Goal: Find specific page/section: Find specific page/section

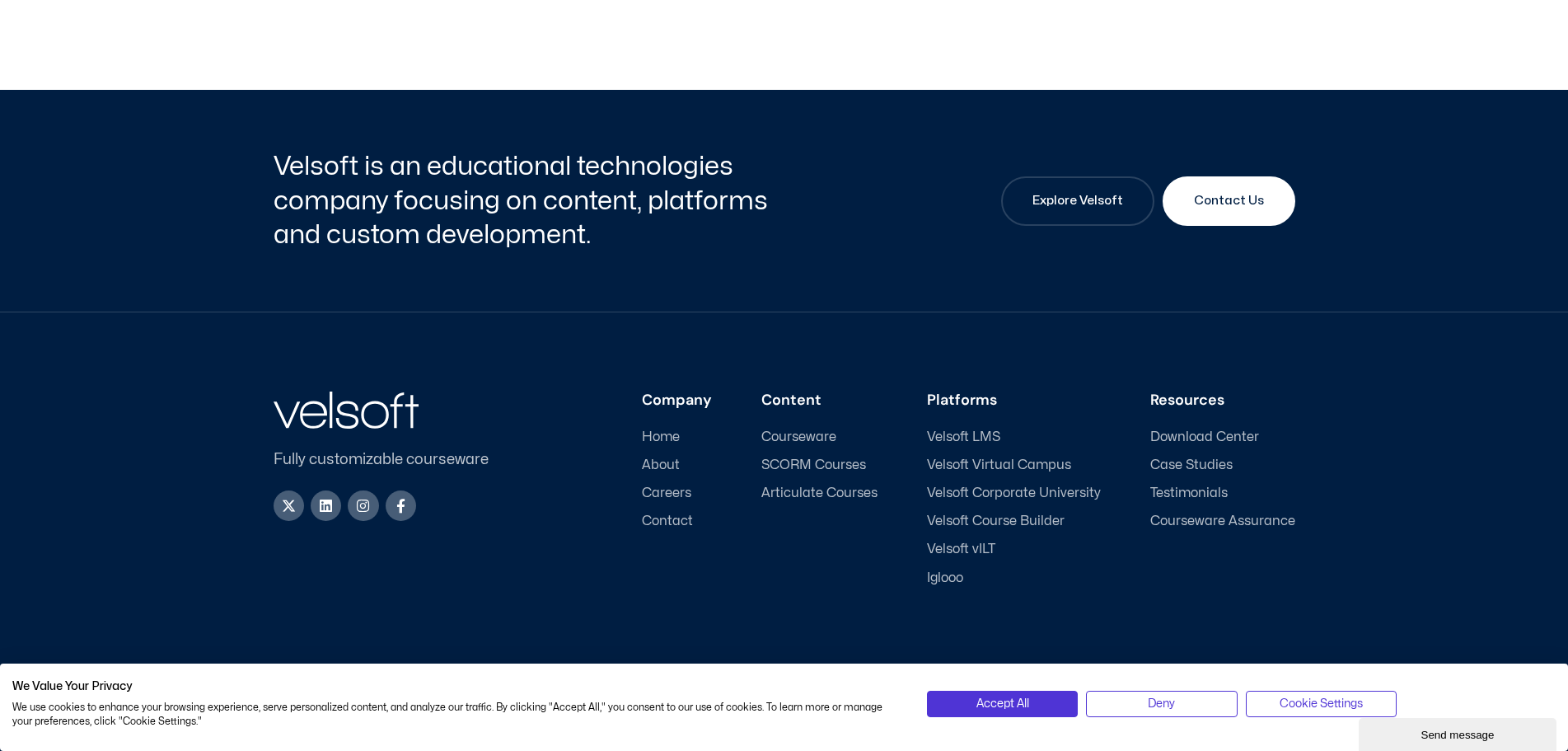
scroll to position [7763, 0]
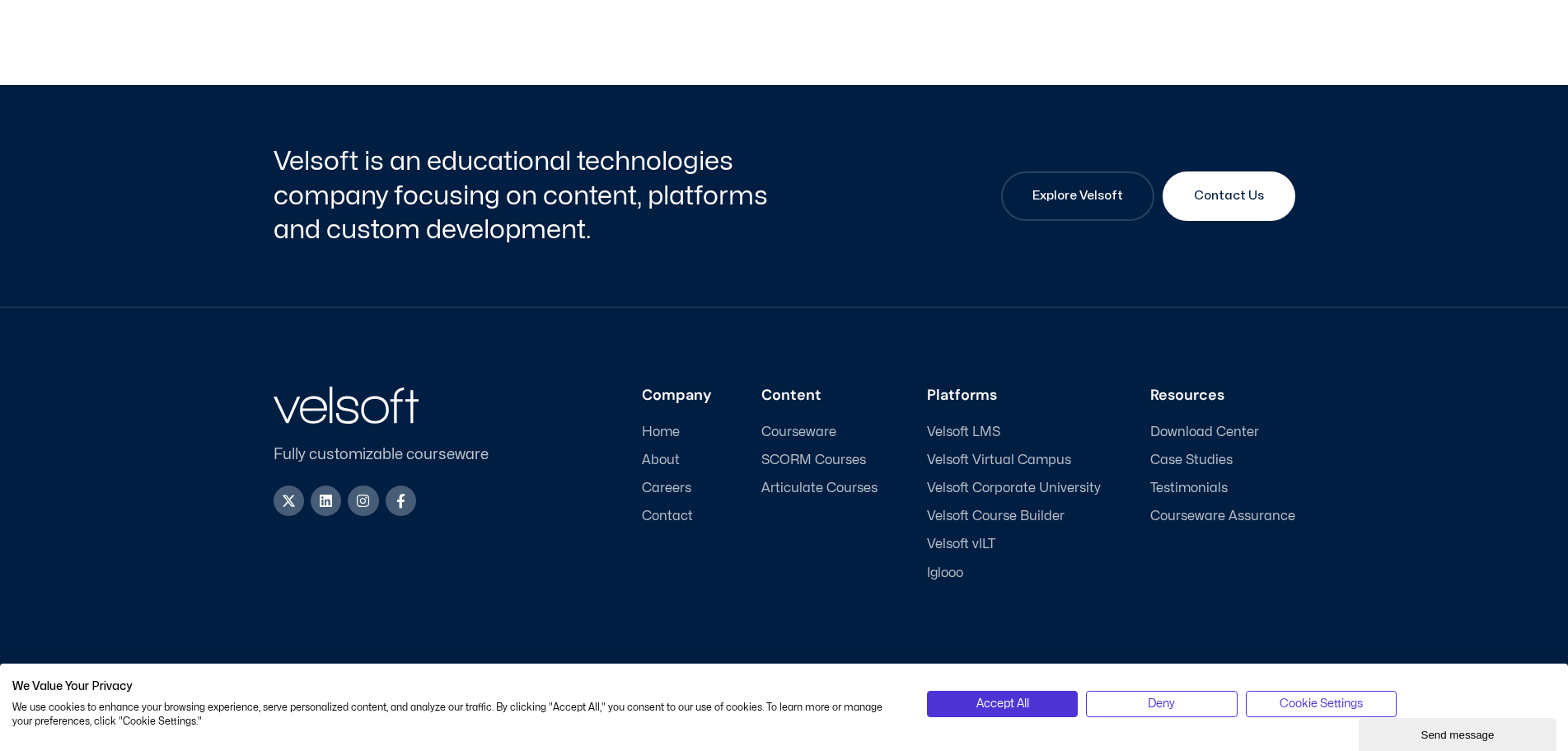
click at [670, 493] on span "Careers" at bounding box center [666, 488] width 50 height 15
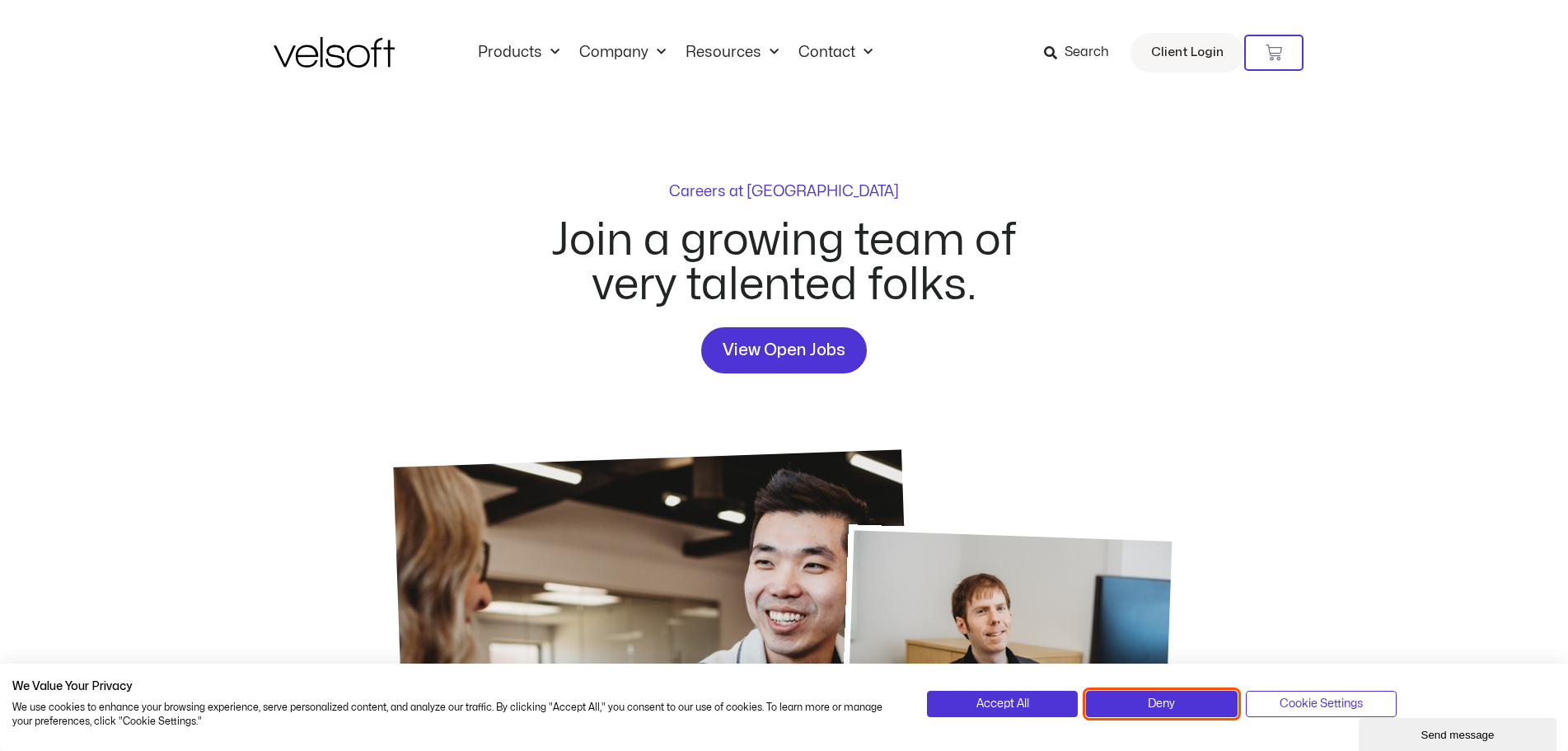
click at [1147, 701] on button "Deny" at bounding box center [1161, 703] width 150 height 26
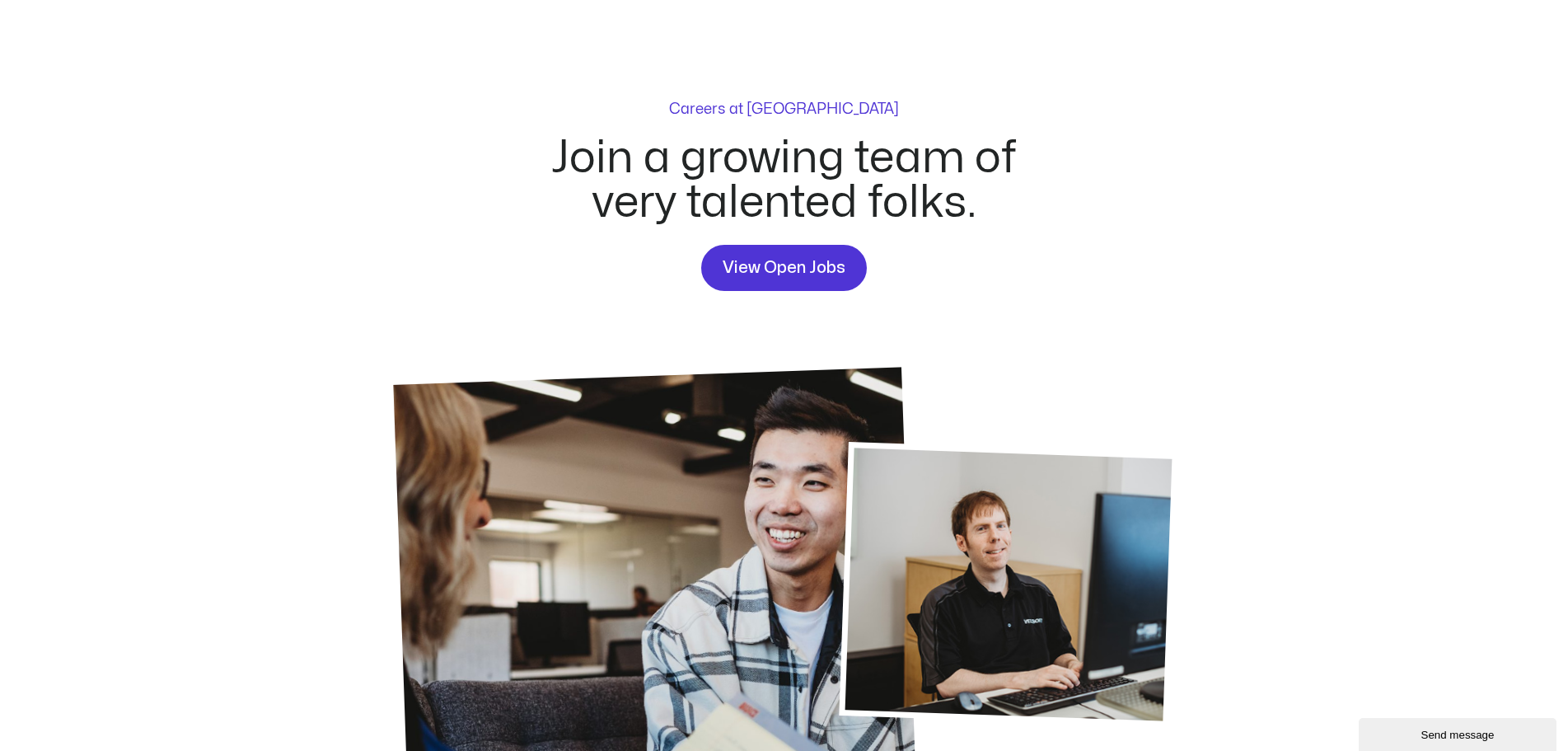
scroll to position [165, 0]
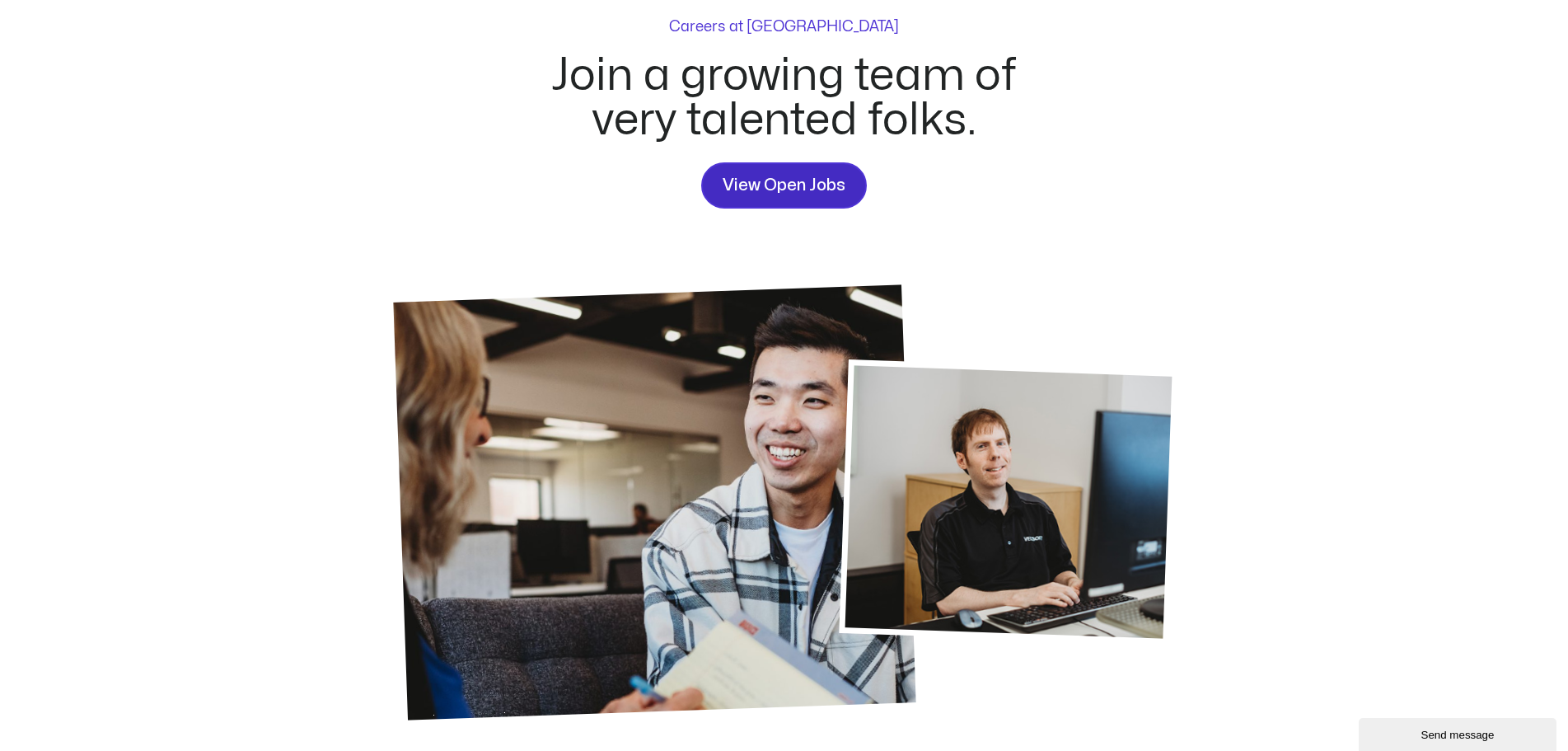
click at [816, 198] on link "View Open Jobs" at bounding box center [784, 185] width 166 height 46
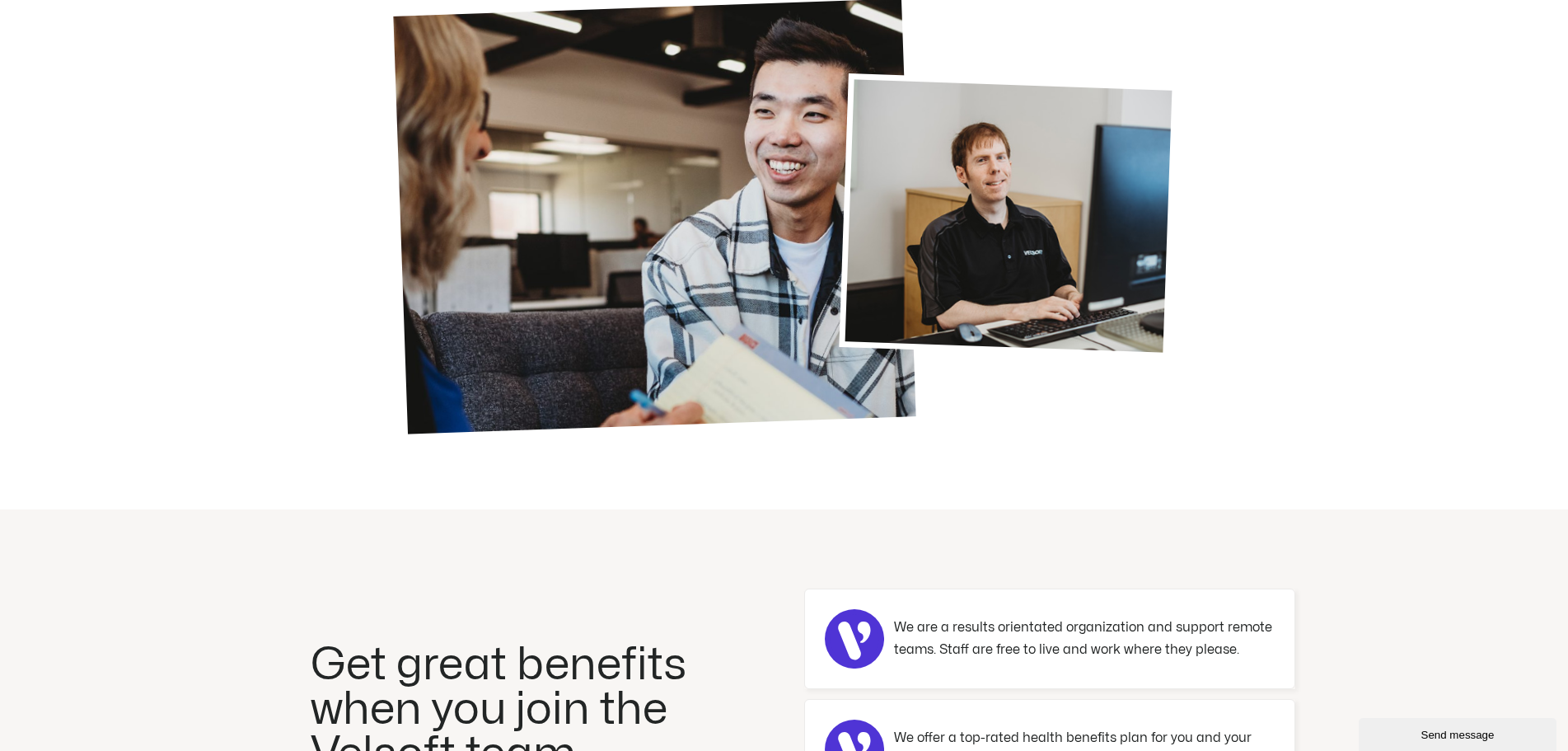
scroll to position [325, 0]
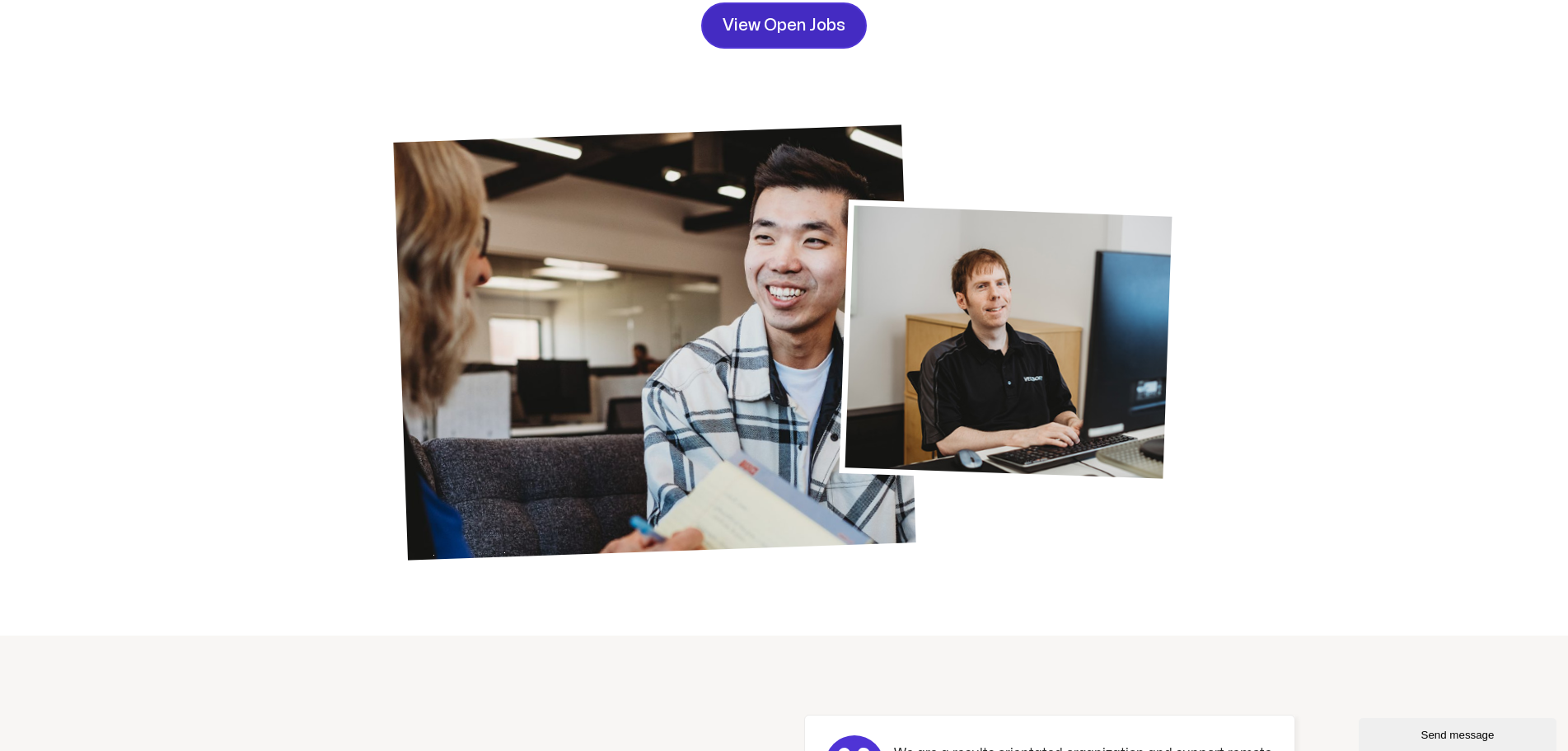
click at [813, 10] on link "View Open Jobs" at bounding box center [784, 25] width 166 height 46
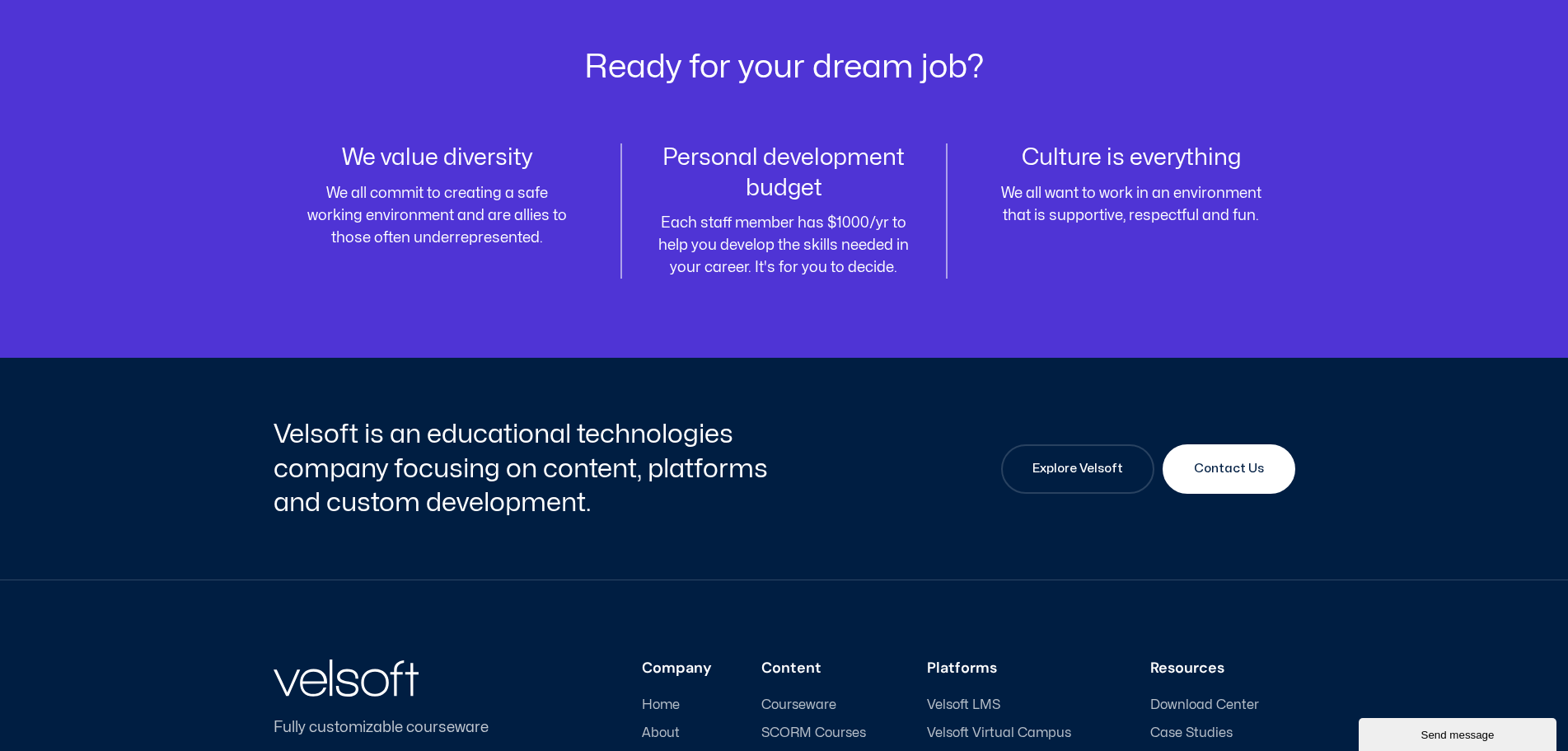
scroll to position [2221, 0]
